Goal: Task Accomplishment & Management: Complete application form

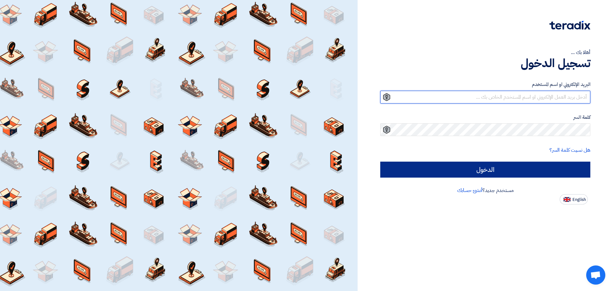
type input "[EMAIL_ADDRESS][DOMAIN_NAME]"
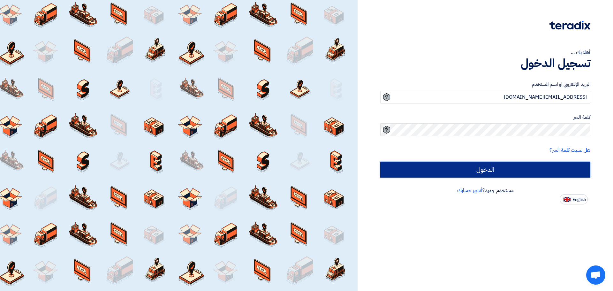
click at [501, 166] on input "الدخول" at bounding box center [485, 169] width 210 height 16
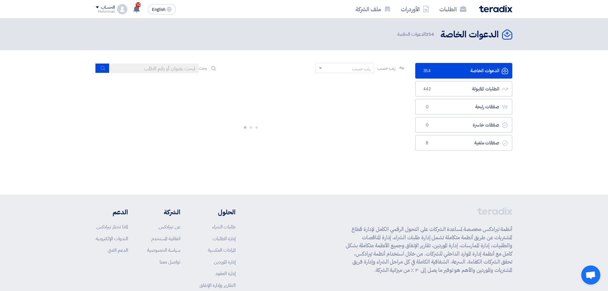
click at [147, 71] on input at bounding box center [153, 69] width 89 height 10
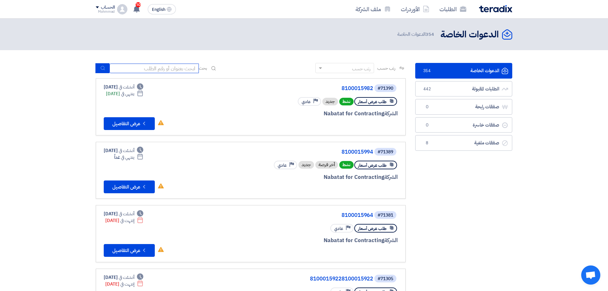
click at [157, 68] on input at bounding box center [153, 69] width 89 height 10
paste input "71382"
type input "71382"
click at [99, 67] on button "submit" at bounding box center [102, 68] width 14 height 10
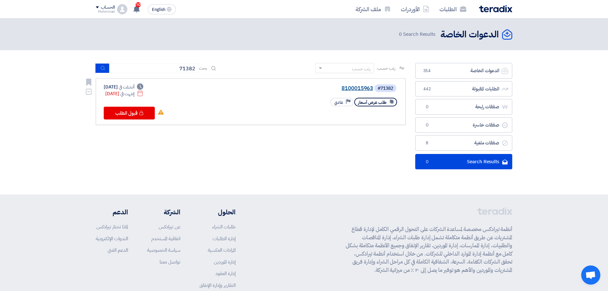
click at [357, 87] on link "8100015963" at bounding box center [309, 89] width 128 height 6
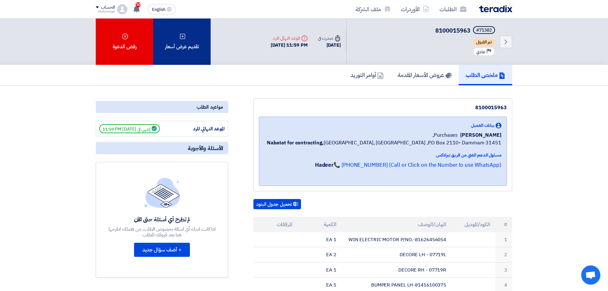
click at [184, 48] on div "تقديم عرض أسعار" at bounding box center [181, 42] width 57 height 46
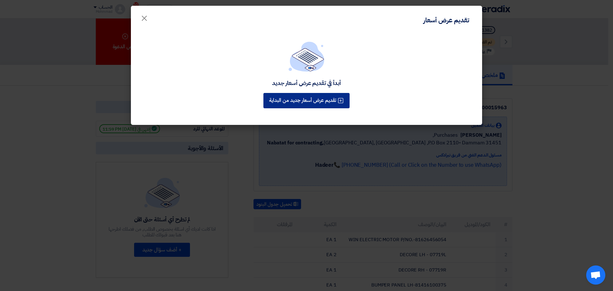
click at [327, 99] on button "تقديم عرض أسعار جديد من البداية" at bounding box center [306, 100] width 86 height 15
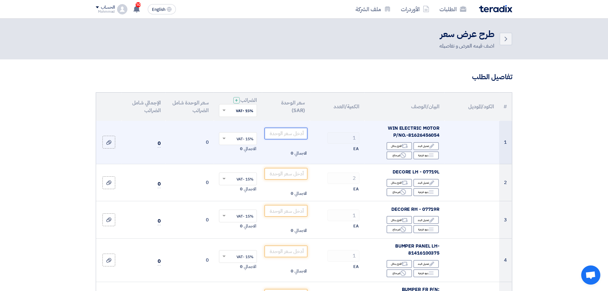
click at [294, 133] on input "number" at bounding box center [286, 133] width 43 height 11
click at [291, 131] on input "number" at bounding box center [286, 133] width 43 height 11
click at [286, 135] on input "number" at bounding box center [286, 133] width 43 height 11
click at [305, 135] on input "number" at bounding box center [286, 133] width 43 height 11
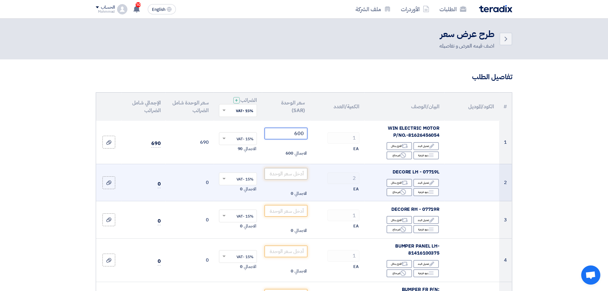
type input "600"
click at [298, 176] on input "number" at bounding box center [286, 173] width 43 height 11
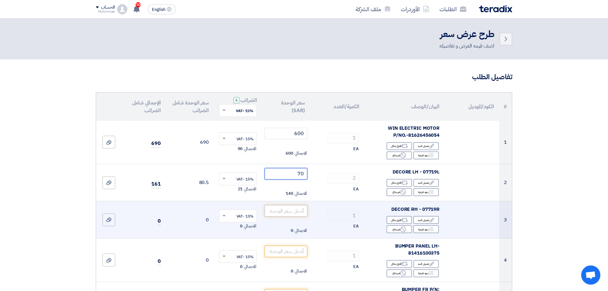
type input "70"
click at [297, 213] on input "number" at bounding box center [286, 210] width 43 height 11
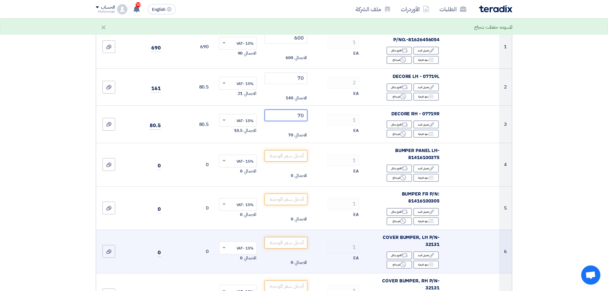
scroll to position [96, 0]
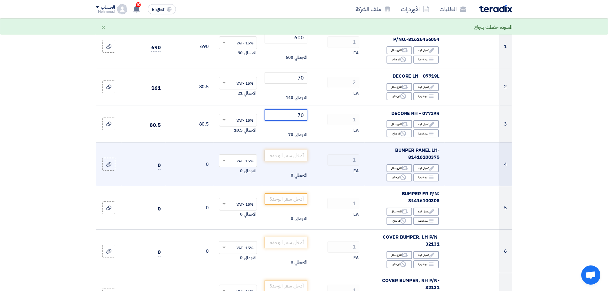
type input "70"
click at [288, 156] on input "number" at bounding box center [286, 155] width 43 height 11
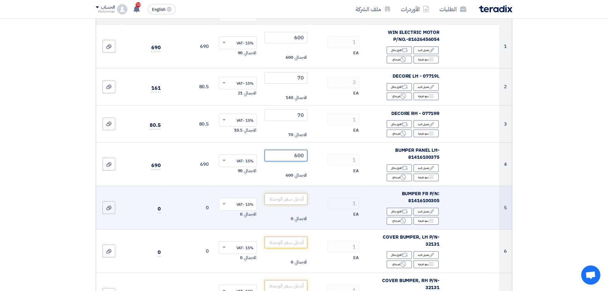
type input "600"
click at [293, 198] on input "number" at bounding box center [286, 198] width 43 height 11
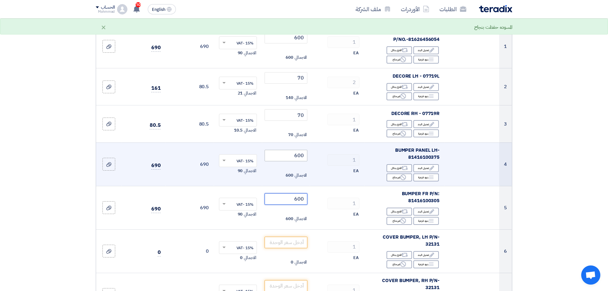
type input "600"
click at [301, 155] on input "600" at bounding box center [286, 155] width 43 height 11
click at [399, 181] on div "Edit تعديل البند Alternative اقترح بدائل Breakdown بنود فرعية Reject" at bounding box center [405, 172] width 70 height 19
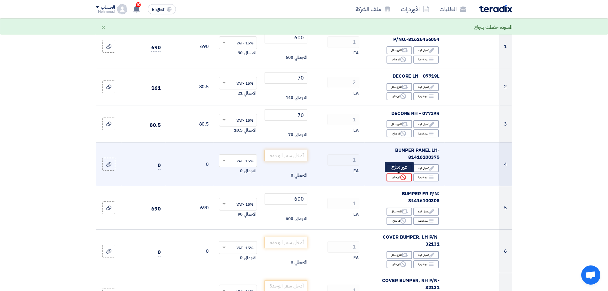
click at [401, 180] on icon "Reject" at bounding box center [403, 177] width 6 height 6
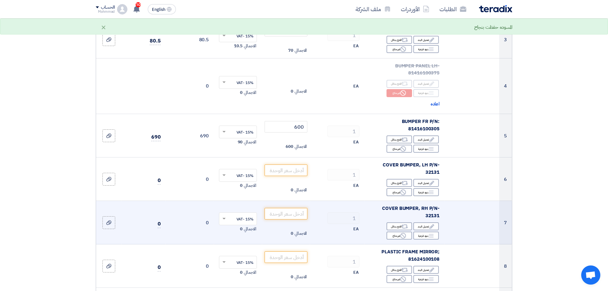
scroll to position [191, 0]
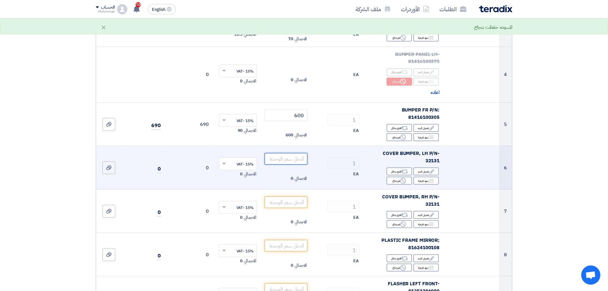
click at [295, 153] on input "number" at bounding box center [286, 158] width 43 height 11
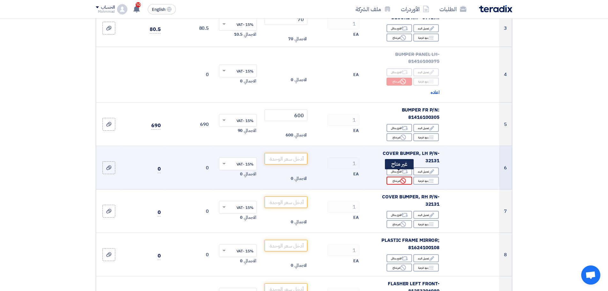
click at [397, 176] on div "Reject غير متاح" at bounding box center [399, 180] width 26 height 8
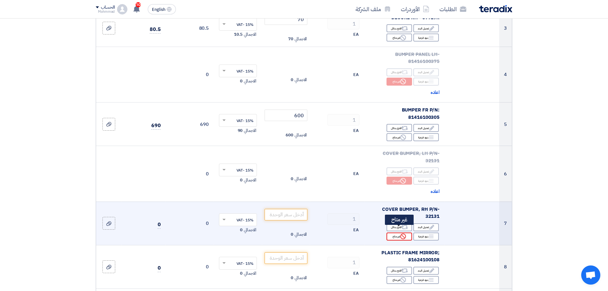
click at [394, 232] on div "Reject غير متاح" at bounding box center [399, 236] width 26 height 8
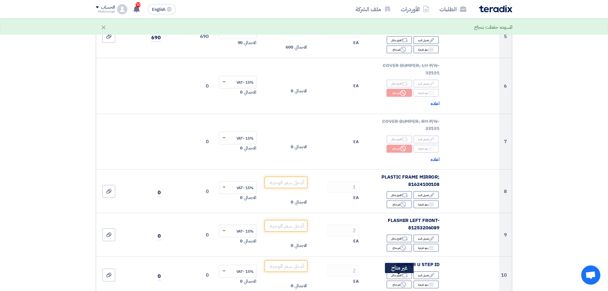
scroll to position [383, 0]
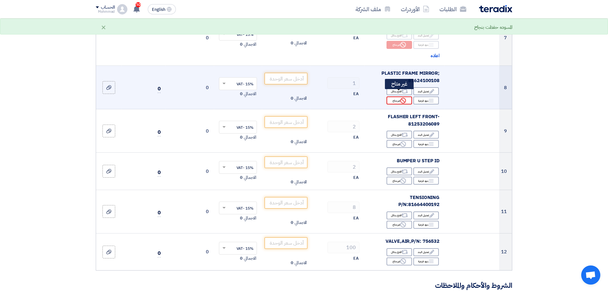
click at [394, 96] on div "Reject غير متاح" at bounding box center [399, 100] width 26 height 8
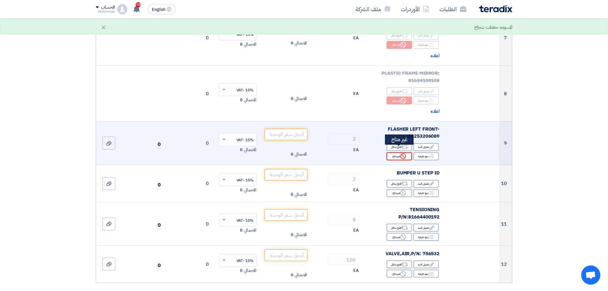
click at [400, 153] on icon "Reject" at bounding box center [403, 156] width 6 height 6
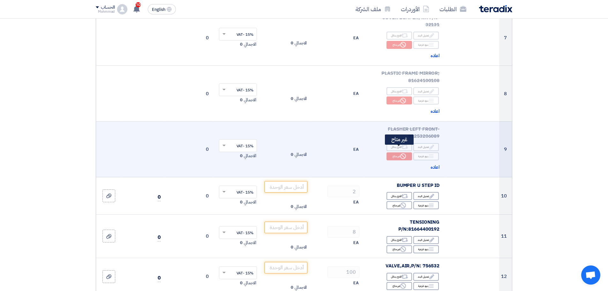
click at [399, 152] on div "Reject غير متاح" at bounding box center [399, 156] width 26 height 8
click at [398, 143] on div "Alternative اقترح بدائل" at bounding box center [399, 147] width 26 height 8
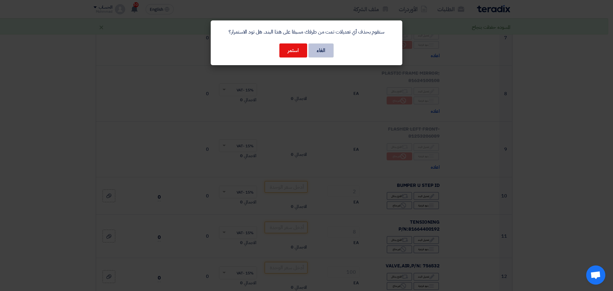
click at [323, 48] on button "الغاء" at bounding box center [320, 50] width 25 height 14
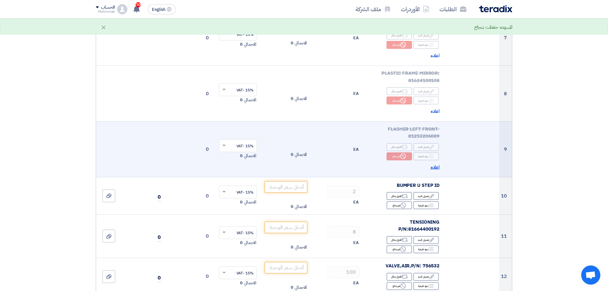
click at [433, 163] on span "اعاده" at bounding box center [434, 166] width 9 height 7
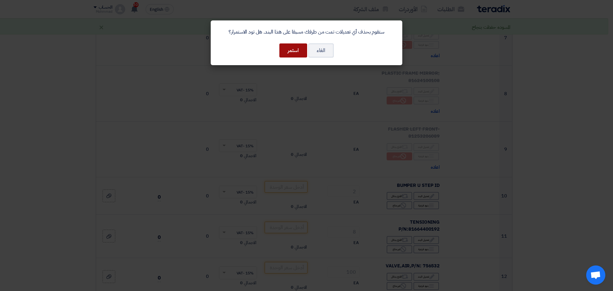
click at [301, 49] on button "استمر" at bounding box center [293, 50] width 28 height 14
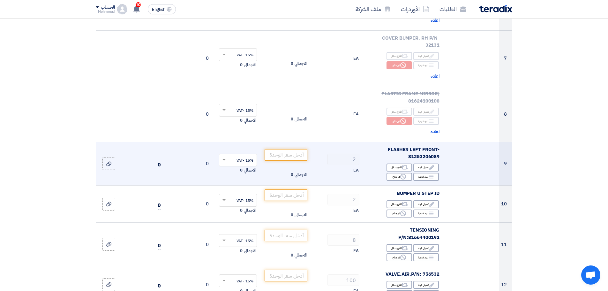
scroll to position [351, 0]
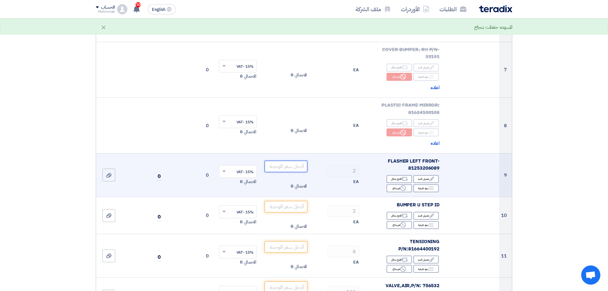
click at [294, 161] on input "number" at bounding box center [286, 166] width 43 height 11
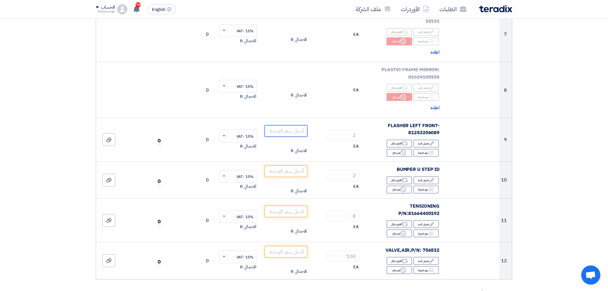
scroll to position [383, 0]
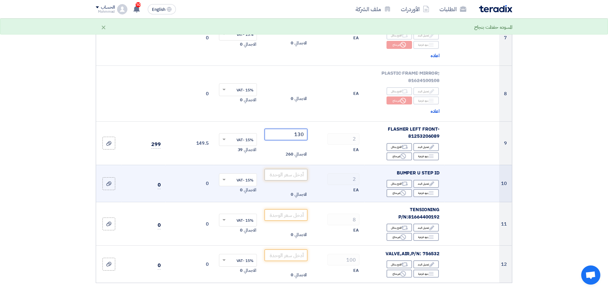
type input "130"
click at [282, 169] on input "number" at bounding box center [286, 174] width 43 height 11
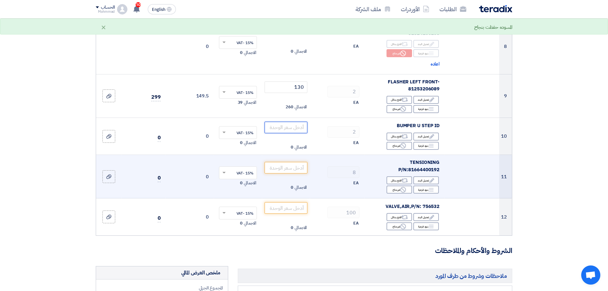
scroll to position [447, 0]
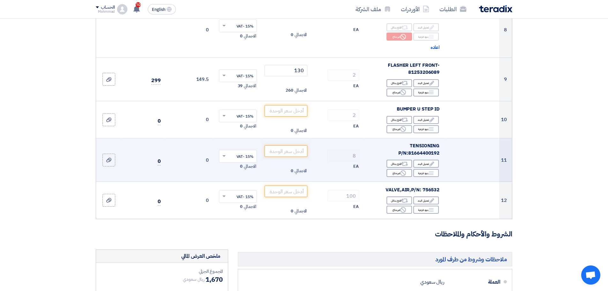
click at [429, 147] on span "TENSIONING P/N:81664400192" at bounding box center [418, 149] width 41 height 14
copy span "81664400192"
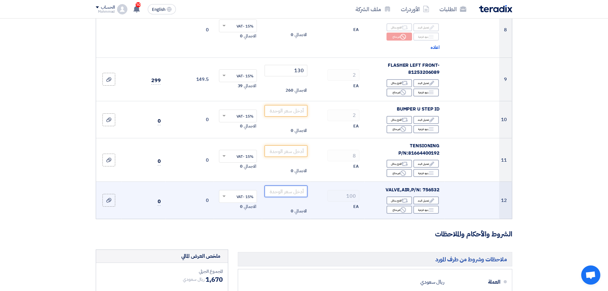
click at [280, 185] on input "number" at bounding box center [286, 190] width 43 height 11
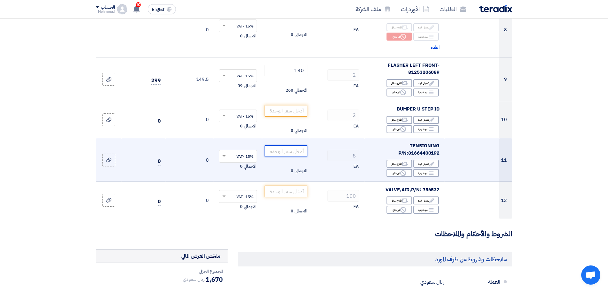
click at [295, 145] on input "number" at bounding box center [286, 150] width 43 height 11
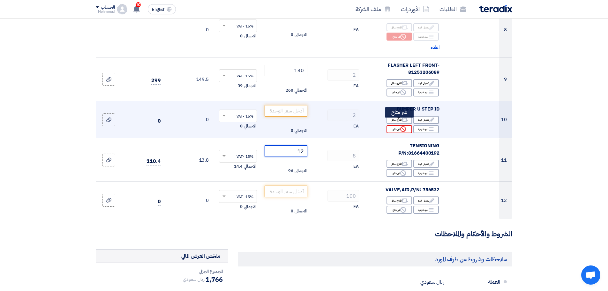
type input "12"
click at [394, 125] on div "Reject غير متاح" at bounding box center [399, 129] width 26 height 8
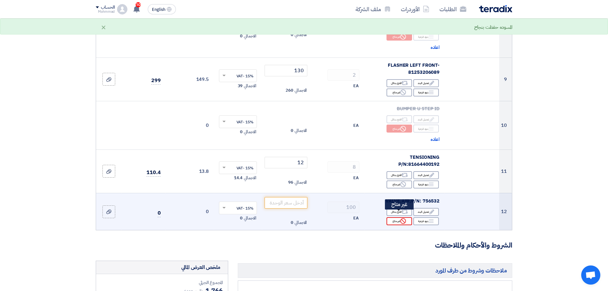
click at [396, 217] on div "Reject غير متاح" at bounding box center [399, 221] width 26 height 8
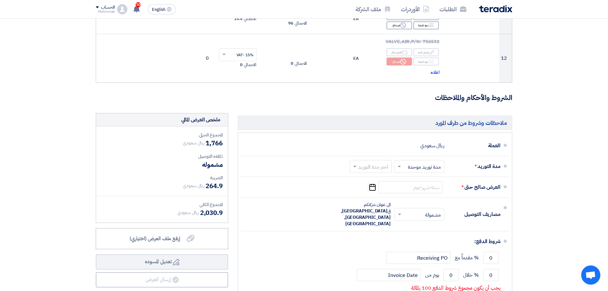
scroll to position [606, 0]
click at [361, 161] on div at bounding box center [370, 165] width 41 height 9
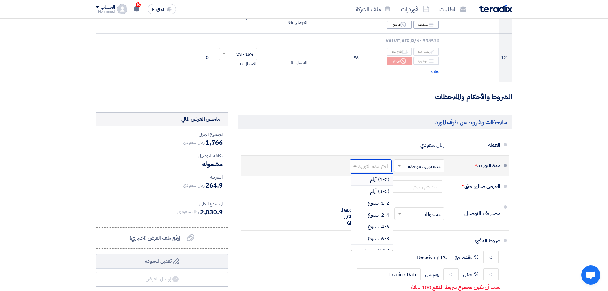
click at [367, 174] on div "(1-2) أيام" at bounding box center [371, 180] width 41 height 12
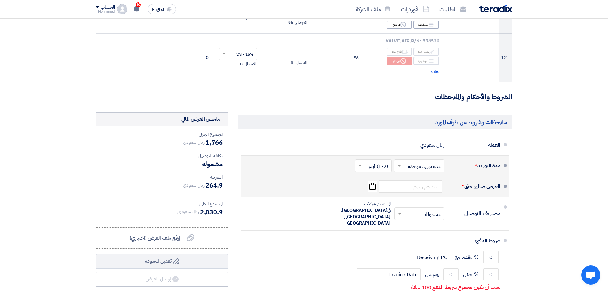
click at [372, 183] on icon "Pick a date" at bounding box center [372, 186] width 9 height 11
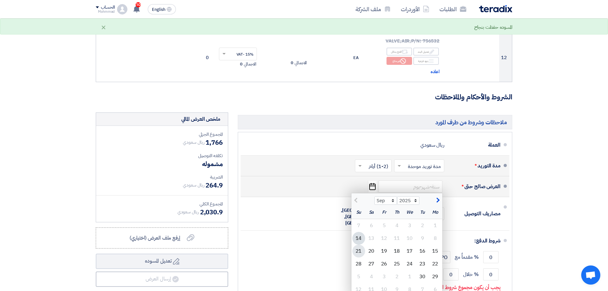
click at [358, 244] on div "21" at bounding box center [358, 250] width 13 height 13
type input "[DATE]"
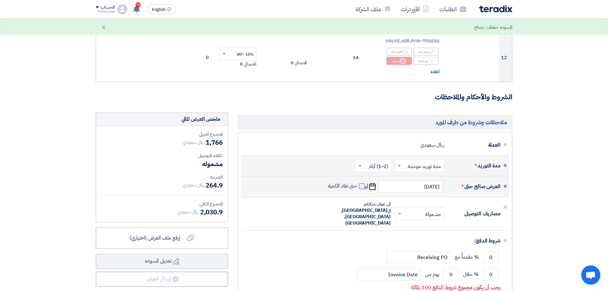
click at [362, 183] on span at bounding box center [362, 186] width 6 height 6
click at [357, 183] on input "حتى نفاذ الكمية" at bounding box center [342, 189] width 31 height 12
checkbox input "true"
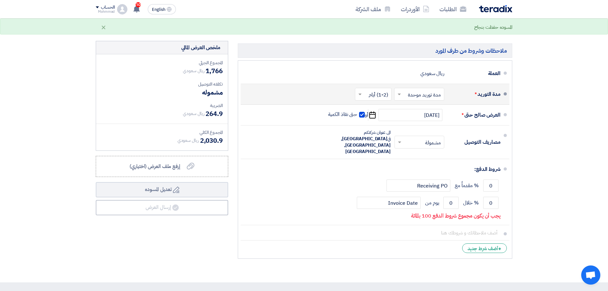
scroll to position [766, 0]
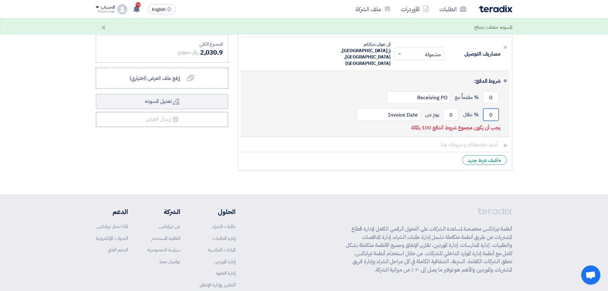
click at [492, 108] on input "0" at bounding box center [490, 114] width 15 height 12
type input "100"
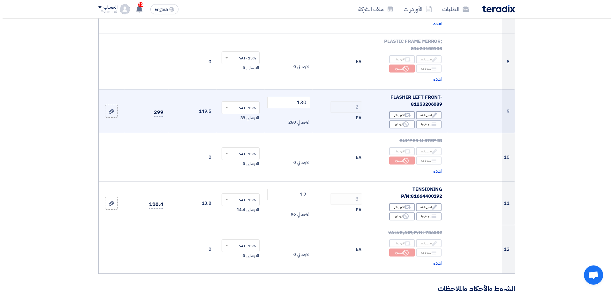
scroll to position [606, 0]
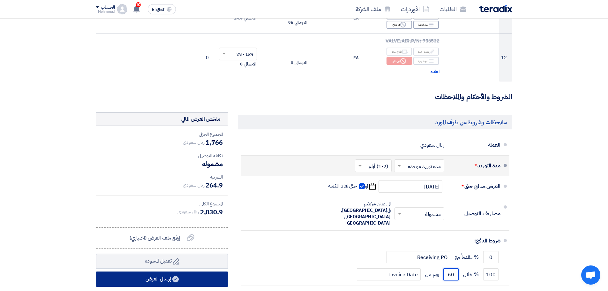
type input "60"
click at [169, 271] on button "إرسال العرض" at bounding box center [162, 278] width 132 height 15
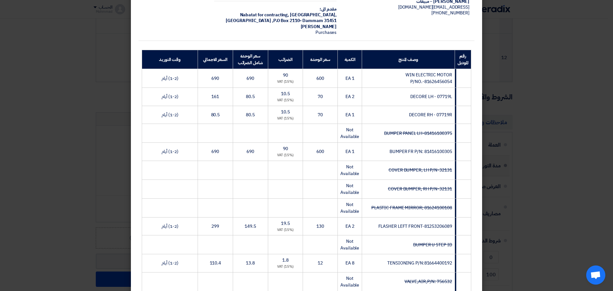
scroll to position [191, 0]
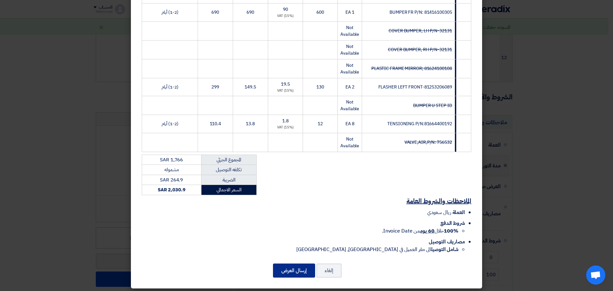
click at [289, 268] on button "إرسال العرض" at bounding box center [294, 270] width 42 height 14
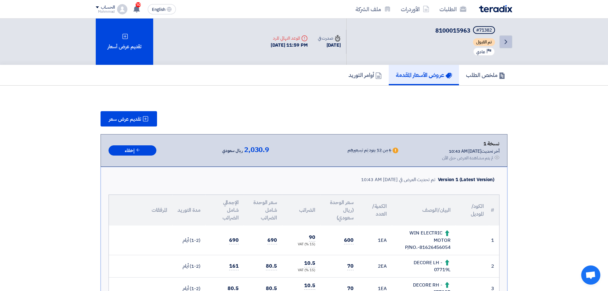
click at [504, 39] on icon "Back" at bounding box center [506, 42] width 8 height 8
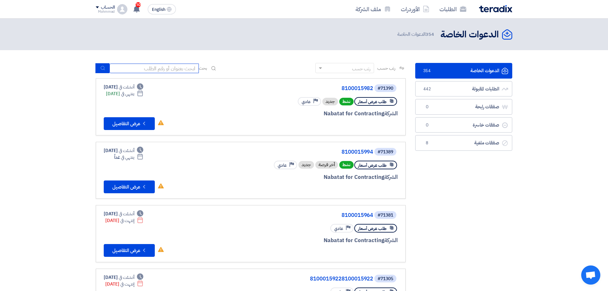
click at [138, 68] on input at bounding box center [153, 69] width 89 height 10
paste input "71382"
type input "71382"
click at [101, 68] on icon "submit" at bounding box center [102, 67] width 5 height 5
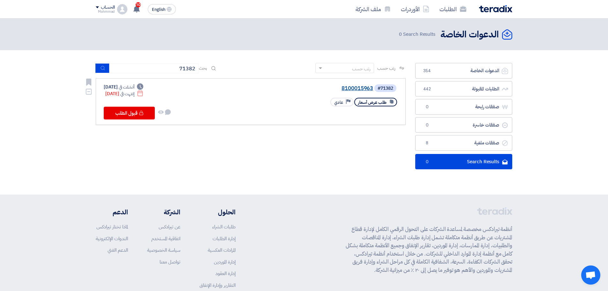
click at [363, 88] on link "8100015963" at bounding box center [309, 89] width 128 height 6
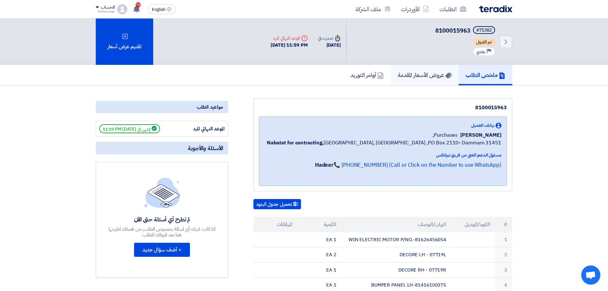
click at [417, 72] on h5 "عروض الأسعار المقدمة" at bounding box center [425, 74] width 54 height 7
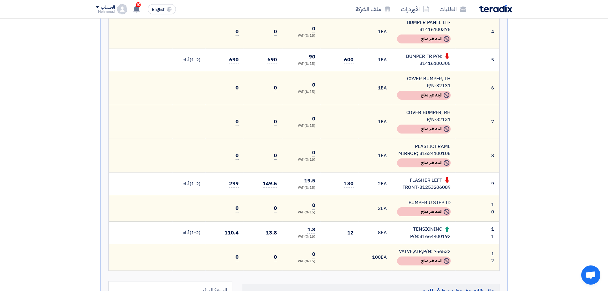
scroll to position [351, 0]
